Goal: Register for event/course

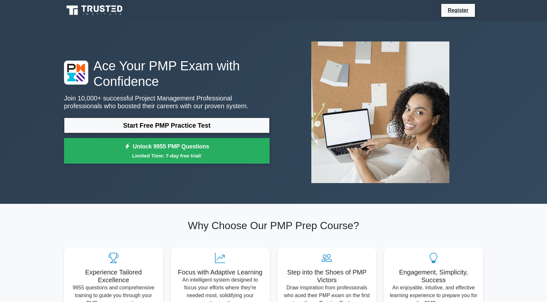
scroll to position [97, 0]
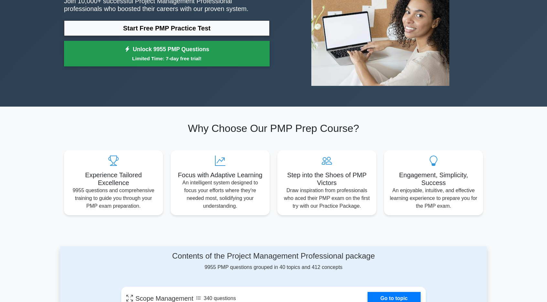
click at [201, 46] on link "Unlock 9955 PMP Questions Limited Time: 7-day free trial!" at bounding box center [167, 54] width 206 height 26
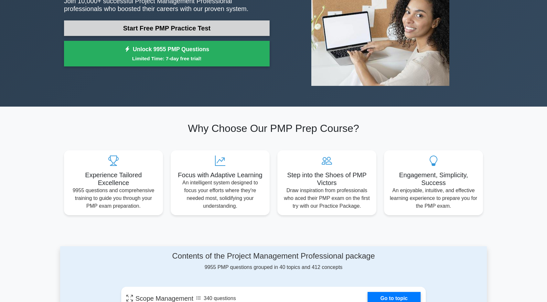
click at [176, 24] on link "Start Free PMP Practice Test" at bounding box center [167, 28] width 206 height 16
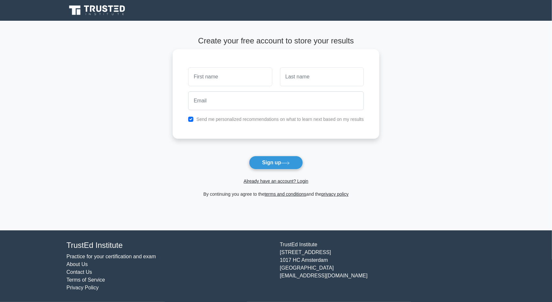
click at [211, 78] on input "text" at bounding box center [230, 76] width 84 height 19
type input "Khanim"
click at [299, 83] on input "text" at bounding box center [322, 76] width 84 height 19
type input "Aziz"
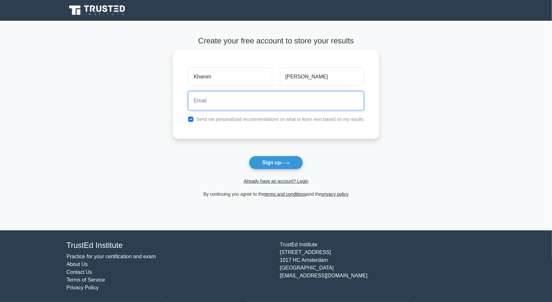
click at [281, 102] on input "email" at bounding box center [276, 100] width 176 height 19
type input "xanimaziz@gmail.com"
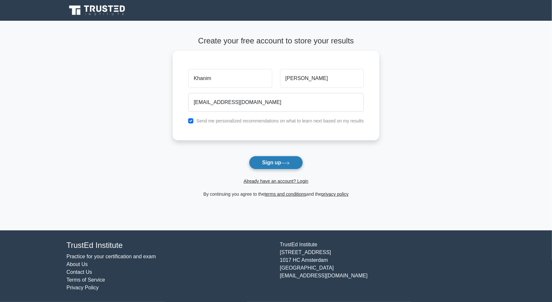
click at [275, 167] on button "Sign up" at bounding box center [276, 163] width 54 height 14
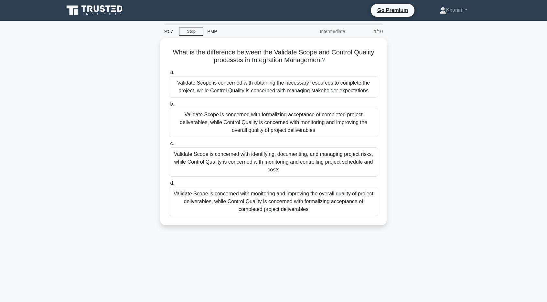
click at [215, 30] on div "PMP" at bounding box center [248, 31] width 89 height 13
click at [211, 35] on div "PMP" at bounding box center [248, 31] width 89 height 13
click at [102, 60] on div "What is the difference between the Validate Scope and Control Quality processes…" at bounding box center [273, 135] width 427 height 195
